Goal: Submit feedback/report problem

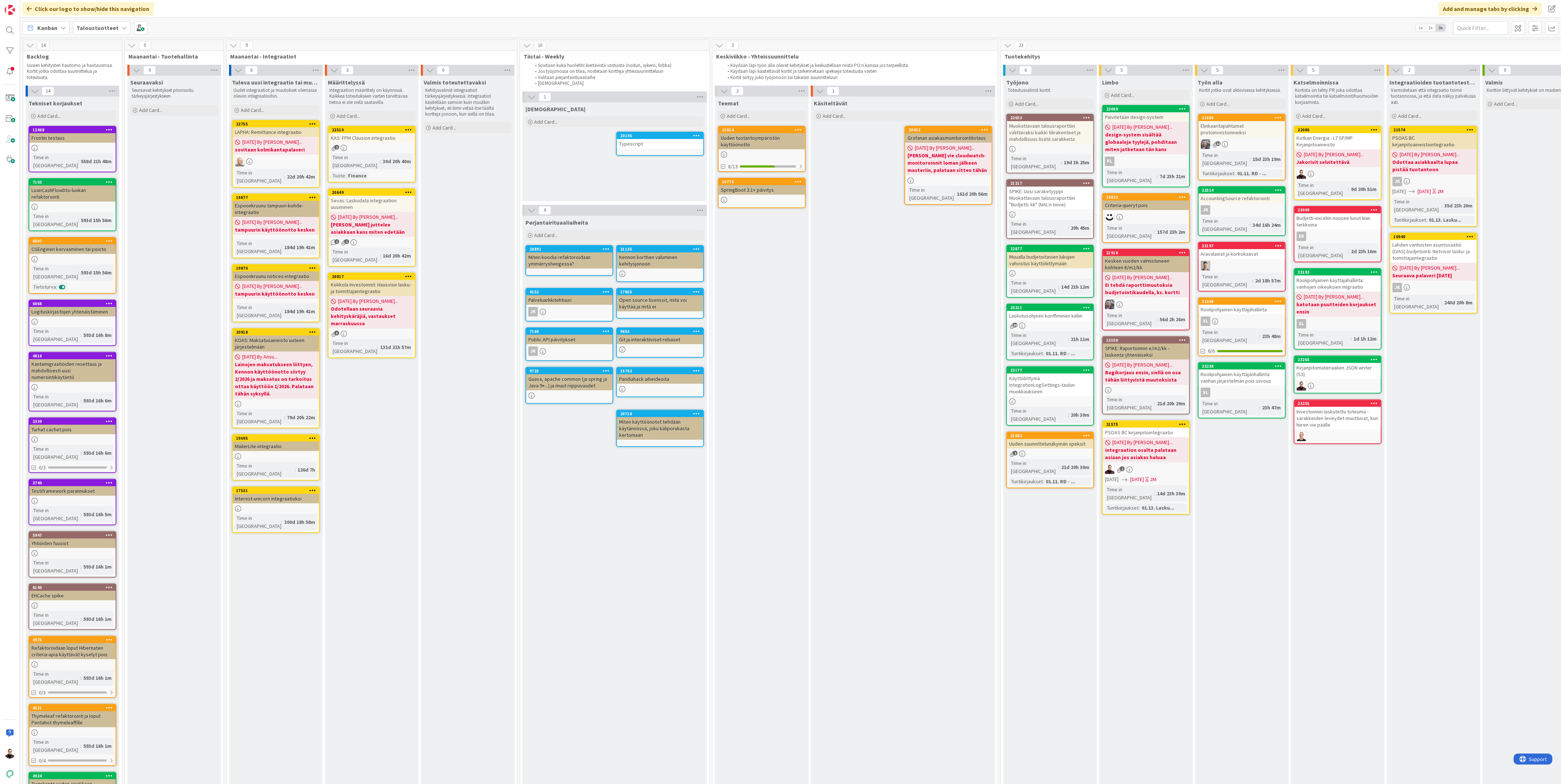
scroll to position [0, 63]
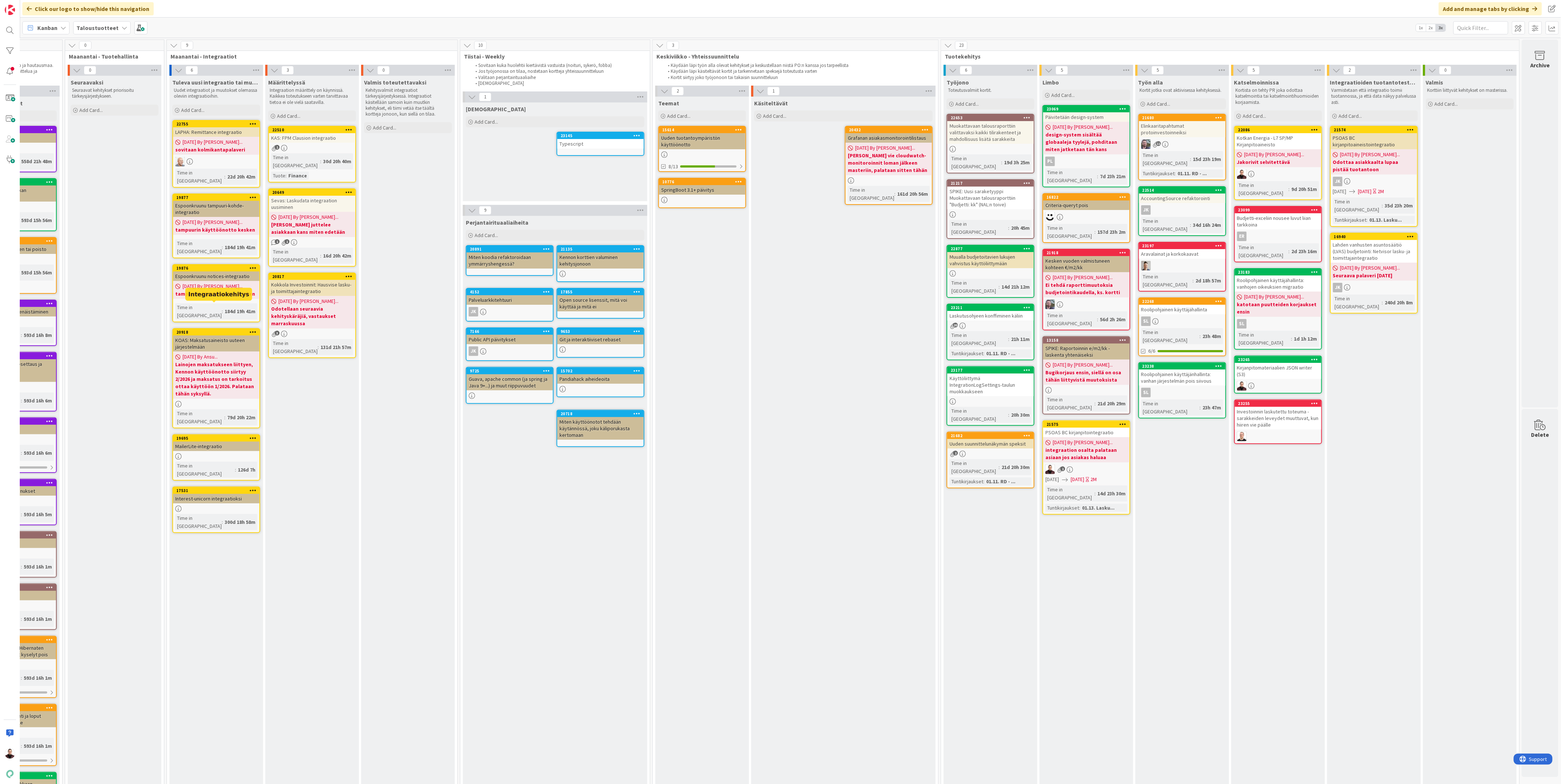
click at [296, 384] on div "Määrittelyssä Integraation määrittely on käynnissä. Kaikkea toteutukseen varten…" at bounding box center [312, 528] width 94 height 905
click at [12, 94] on span at bounding box center [10, 98] width 15 height 15
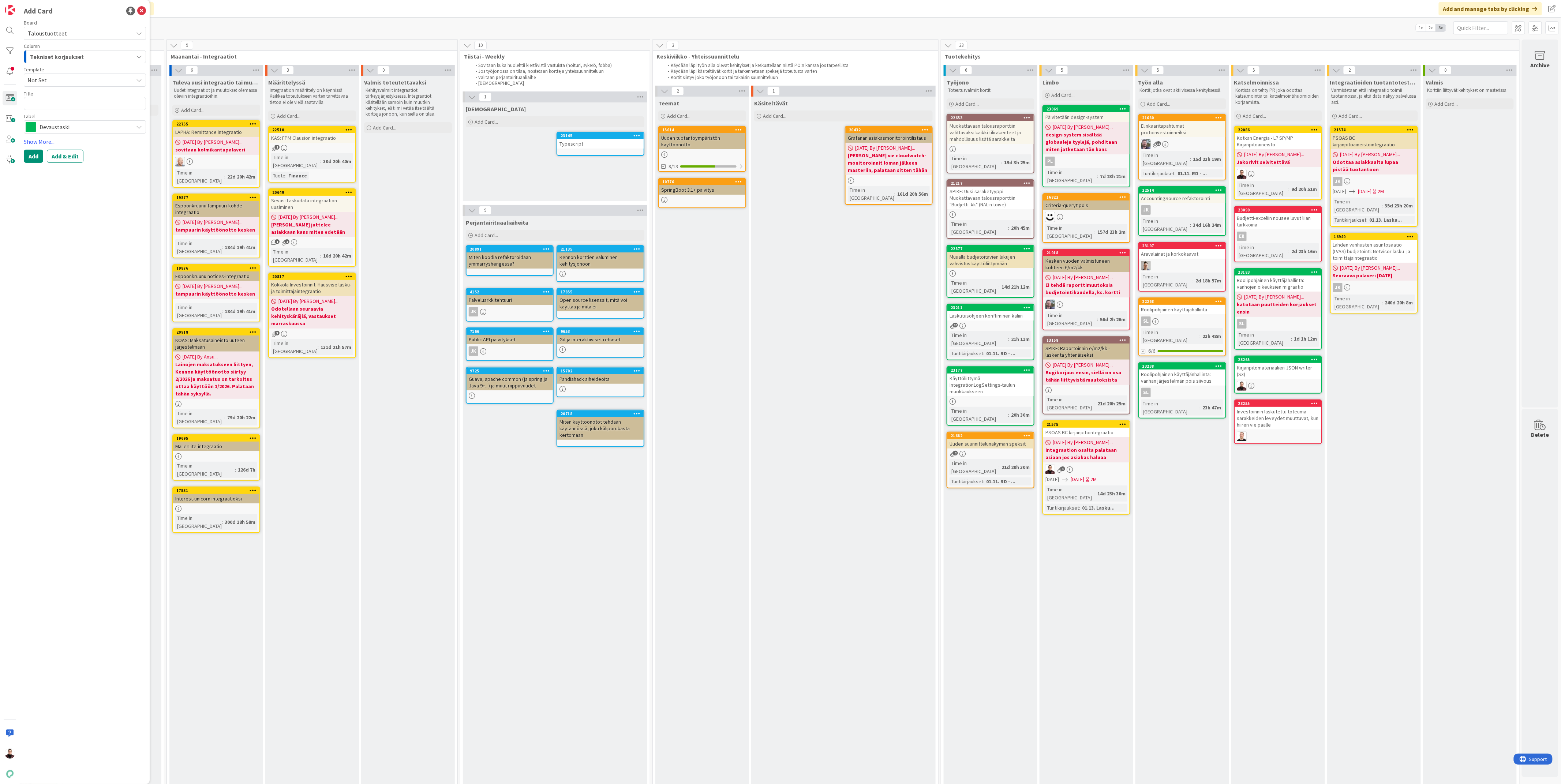
type textarea "x"
type textarea "Koostebudjetointi (Beta) neliöjako ei toimi oikein"
click at [75, 56] on span "Tekniset korjaukset" at bounding box center [57, 57] width 54 height 10
click at [104, 161] on link "Työn alla" at bounding box center [85, 164] width 121 height 13
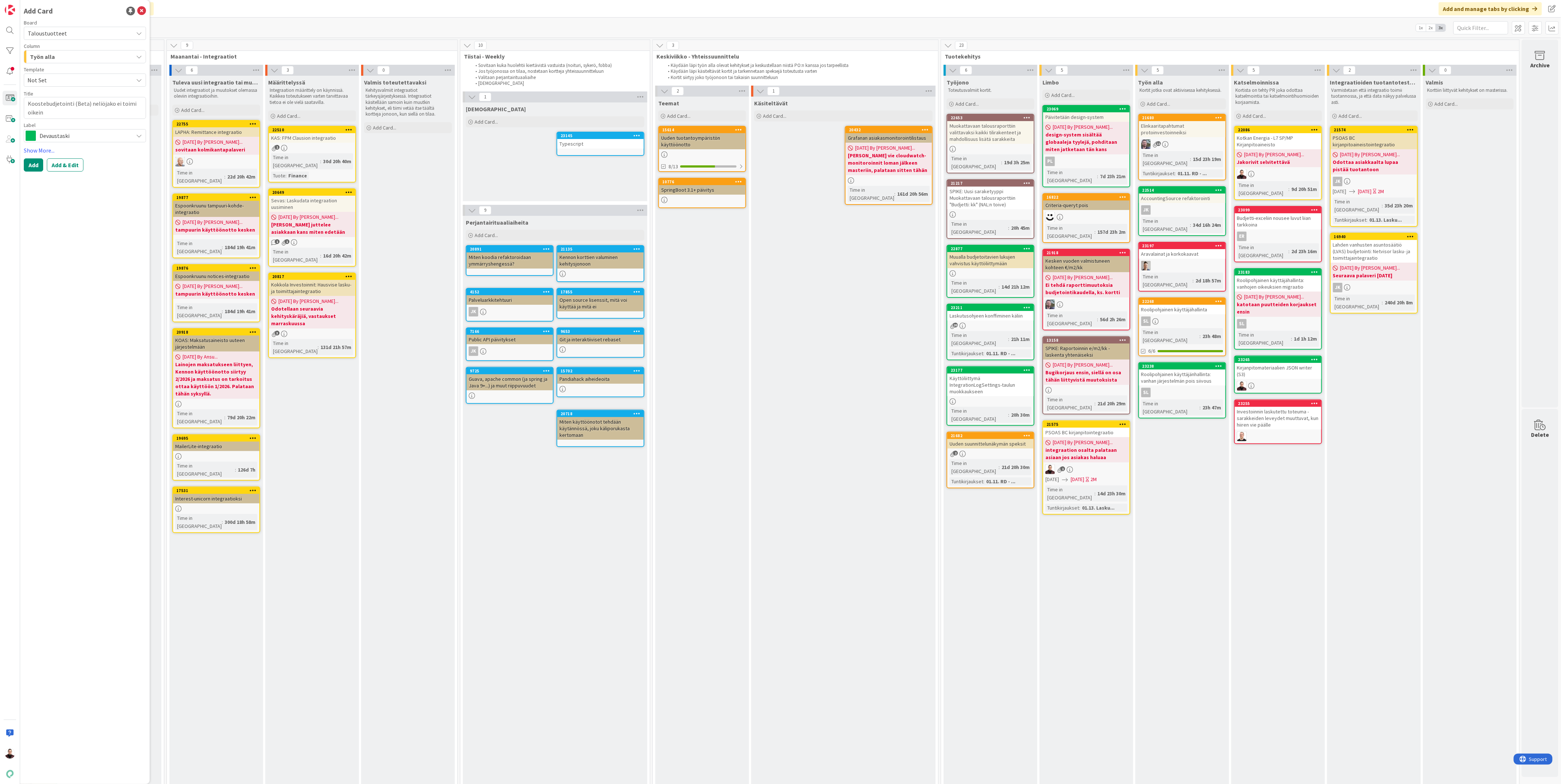
click at [70, 138] on span "Devaustaski" at bounding box center [84, 136] width 90 height 10
click at [65, 190] on span "Bugi" at bounding box center [97, 193] width 91 height 11
type textarea "x"
click at [59, 165] on button "Add & Edit" at bounding box center [65, 165] width 36 height 13
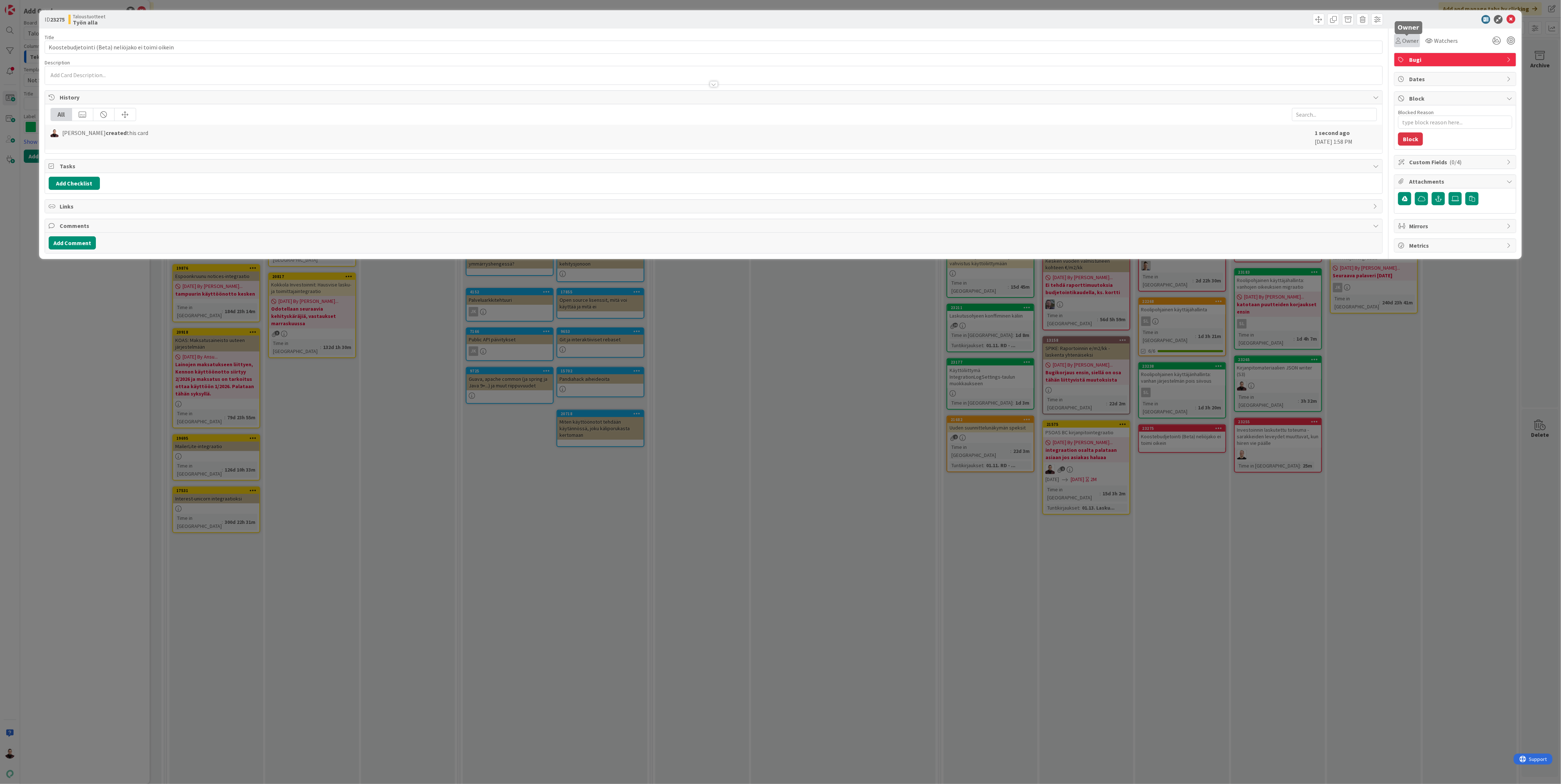
click at [1415, 39] on span "Owner" at bounding box center [1410, 41] width 16 height 8
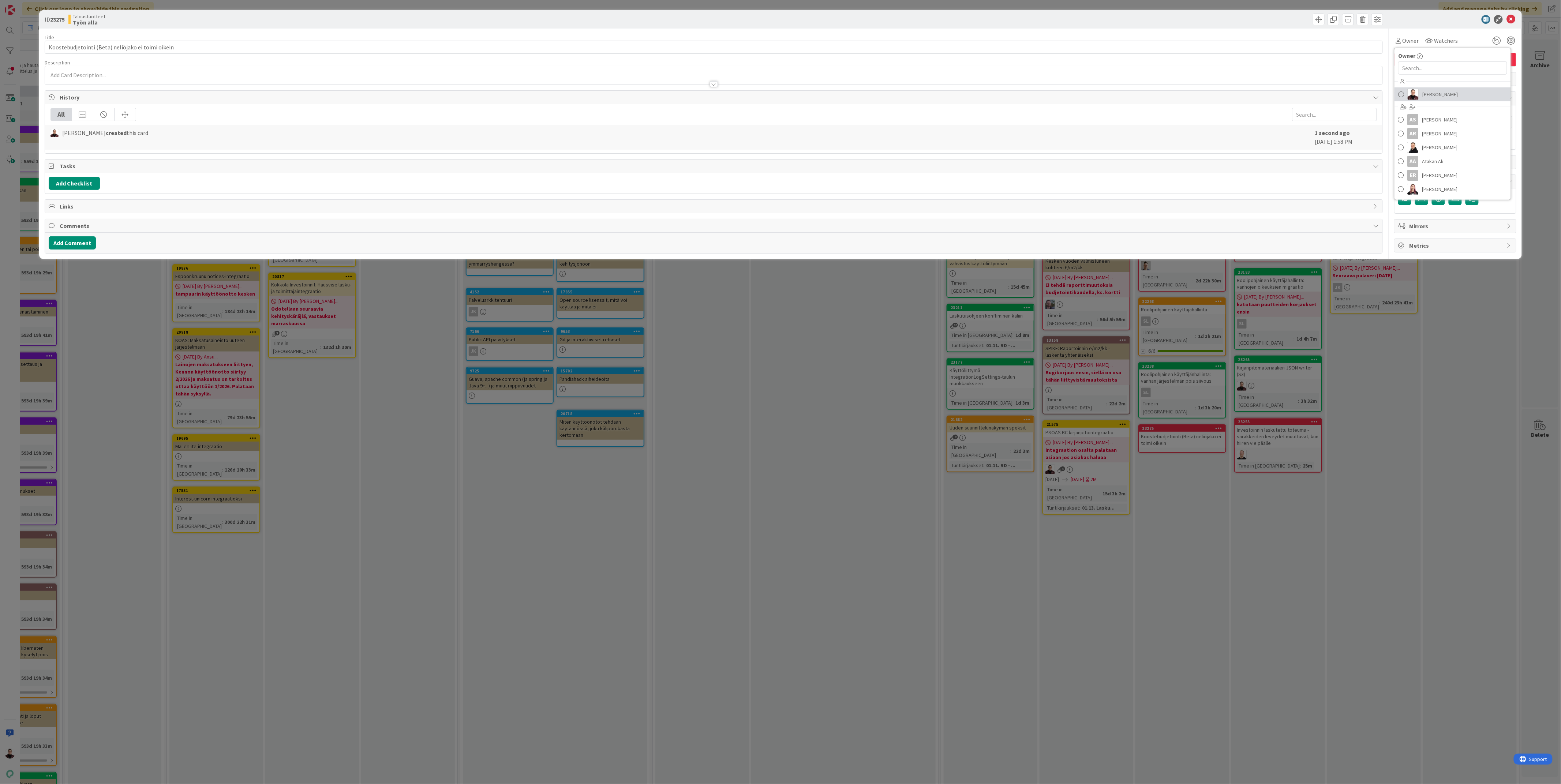
drag, startPoint x: 1434, startPoint y: 92, endPoint x: 1416, endPoint y: 101, distance: 20.1
click at [1434, 92] on span "[PERSON_NAME]" at bounding box center [1440, 95] width 36 height 11
type textarea "x"
click at [991, 568] on div "ID 23275 Taloustuotteet Työn alla Title 50 / 128 Koostebudjetointi (Beta) neliö…" at bounding box center [780, 392] width 1561 height 784
